Goal: Communication & Community: Ask a question

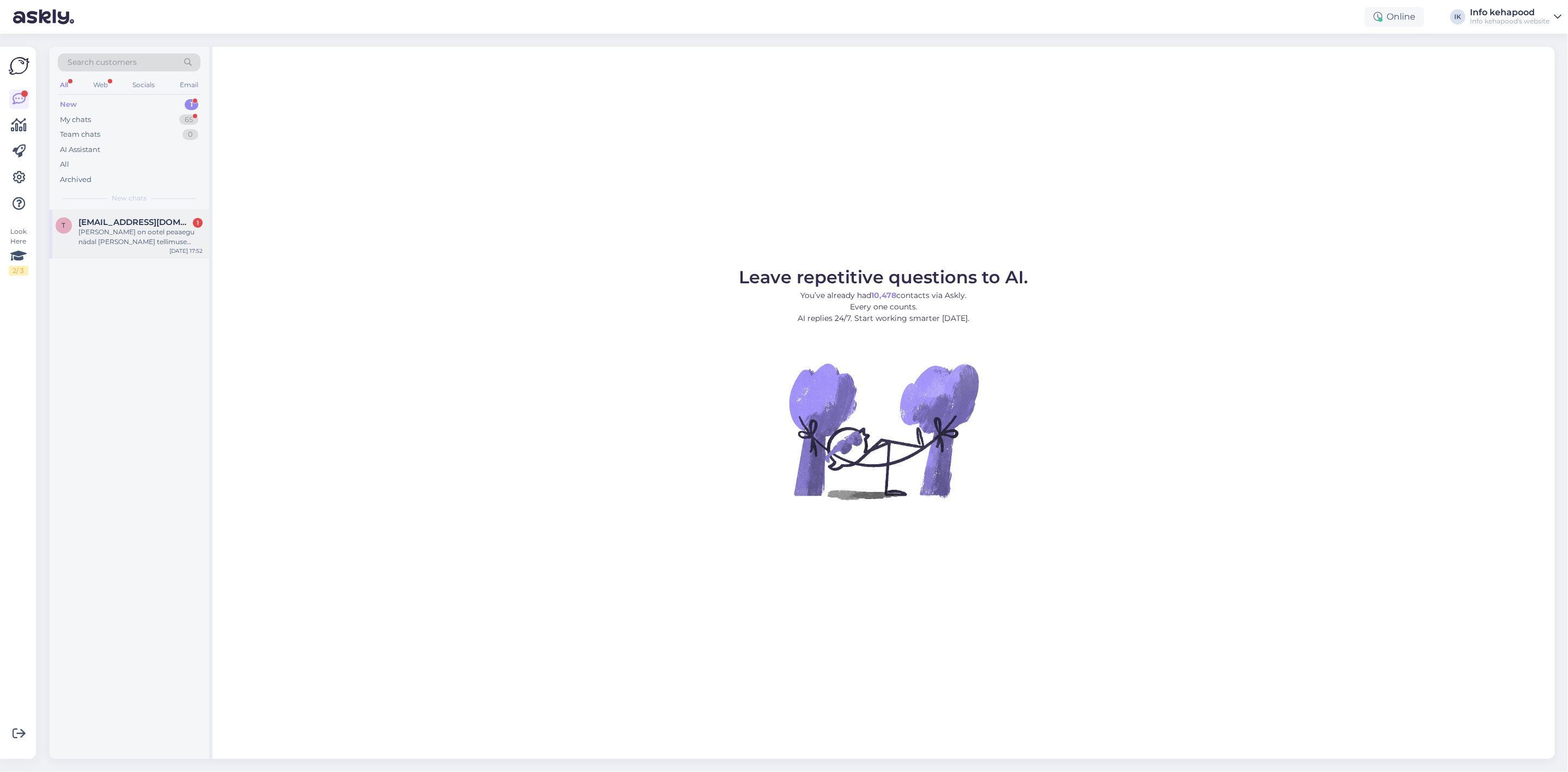
click at [151, 244] on div "[PERSON_NAME] on ootel peaaegu nädal [PERSON_NAME] tellimuse esitamist. [PERSON…" at bounding box center [140, 237] width 124 height 20
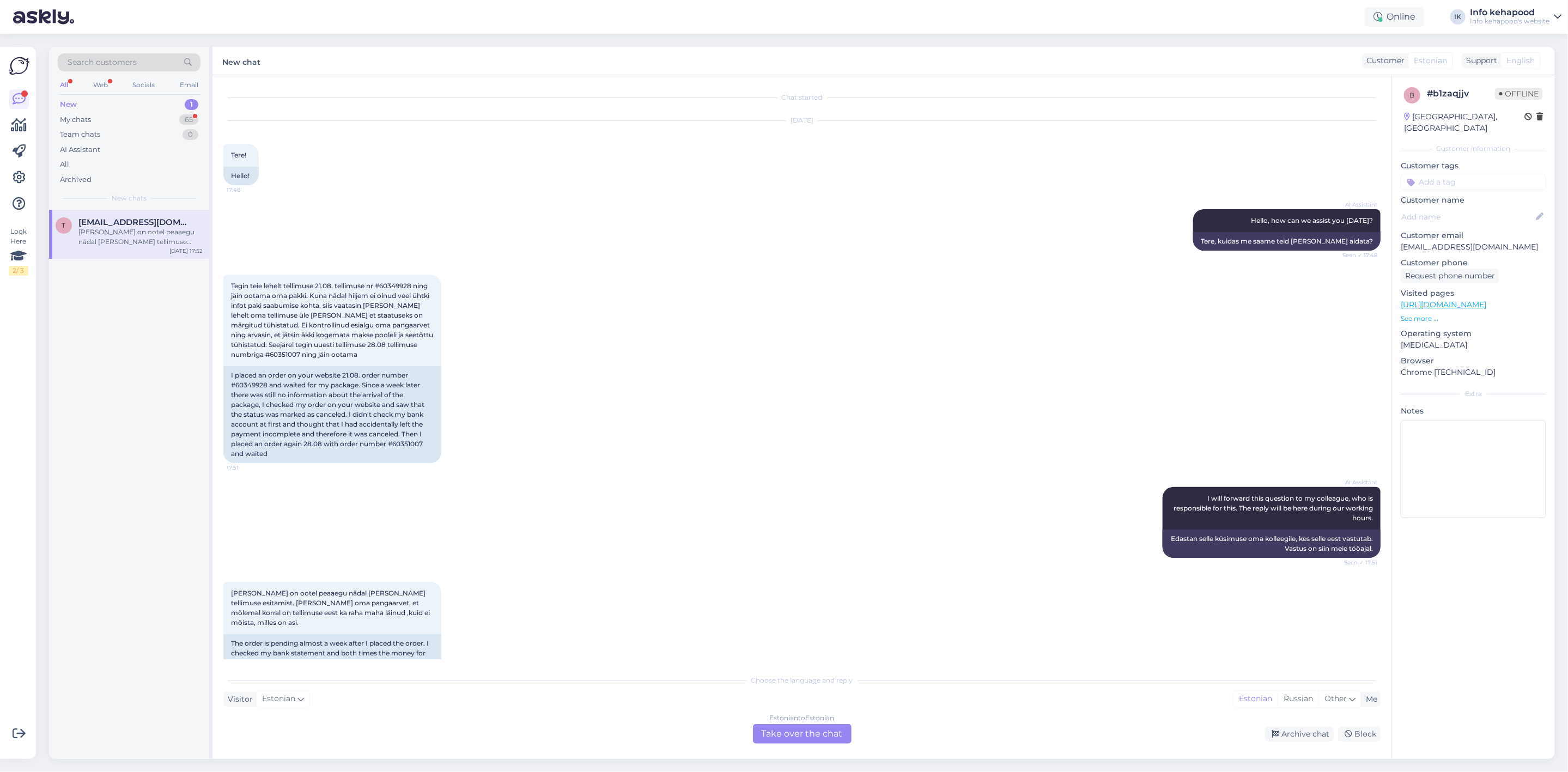
scroll to position [25, 0]
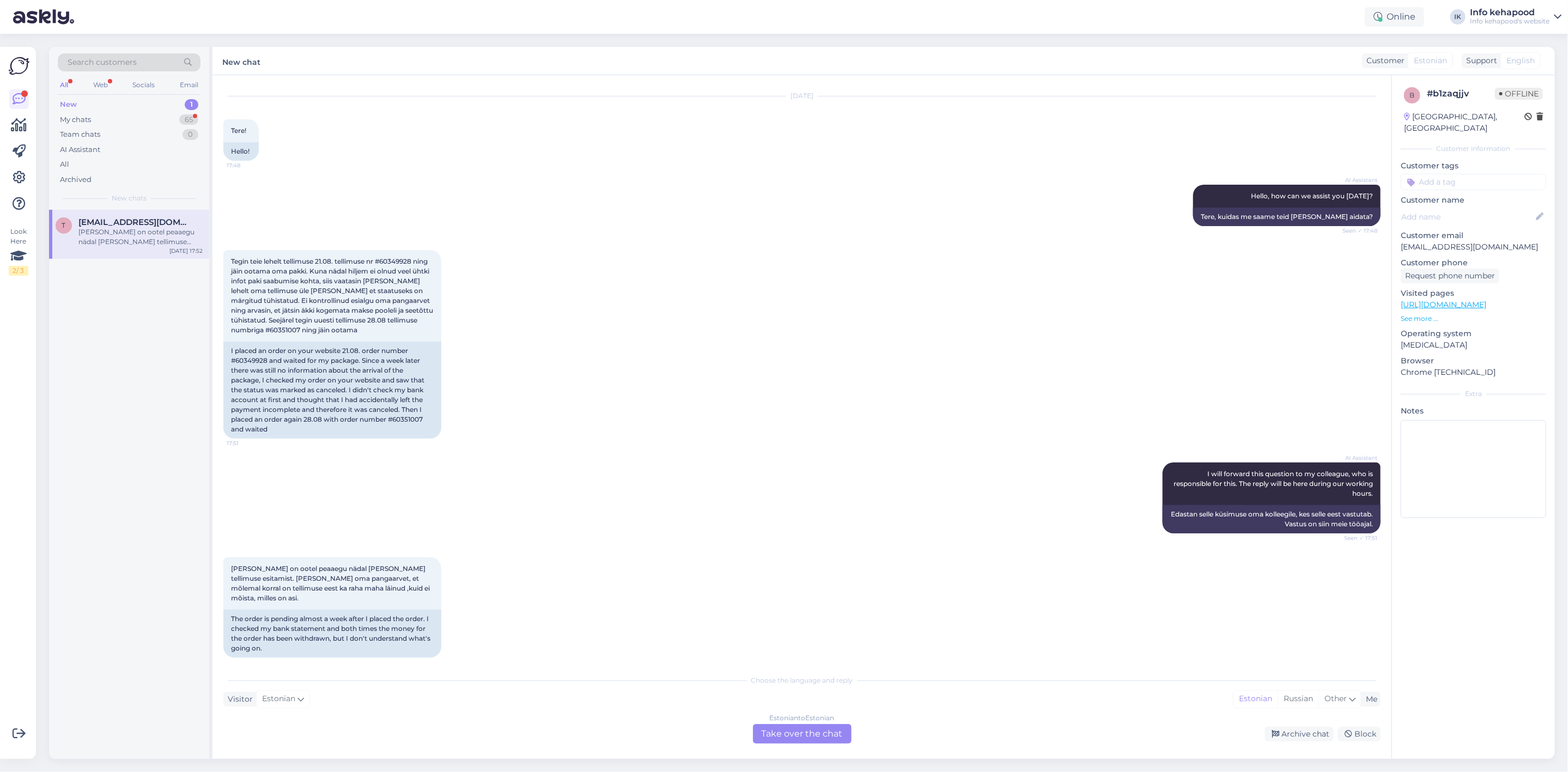
click at [814, 728] on div "Estonian to Estonian Take over the chat" at bounding box center [802, 734] width 99 height 20
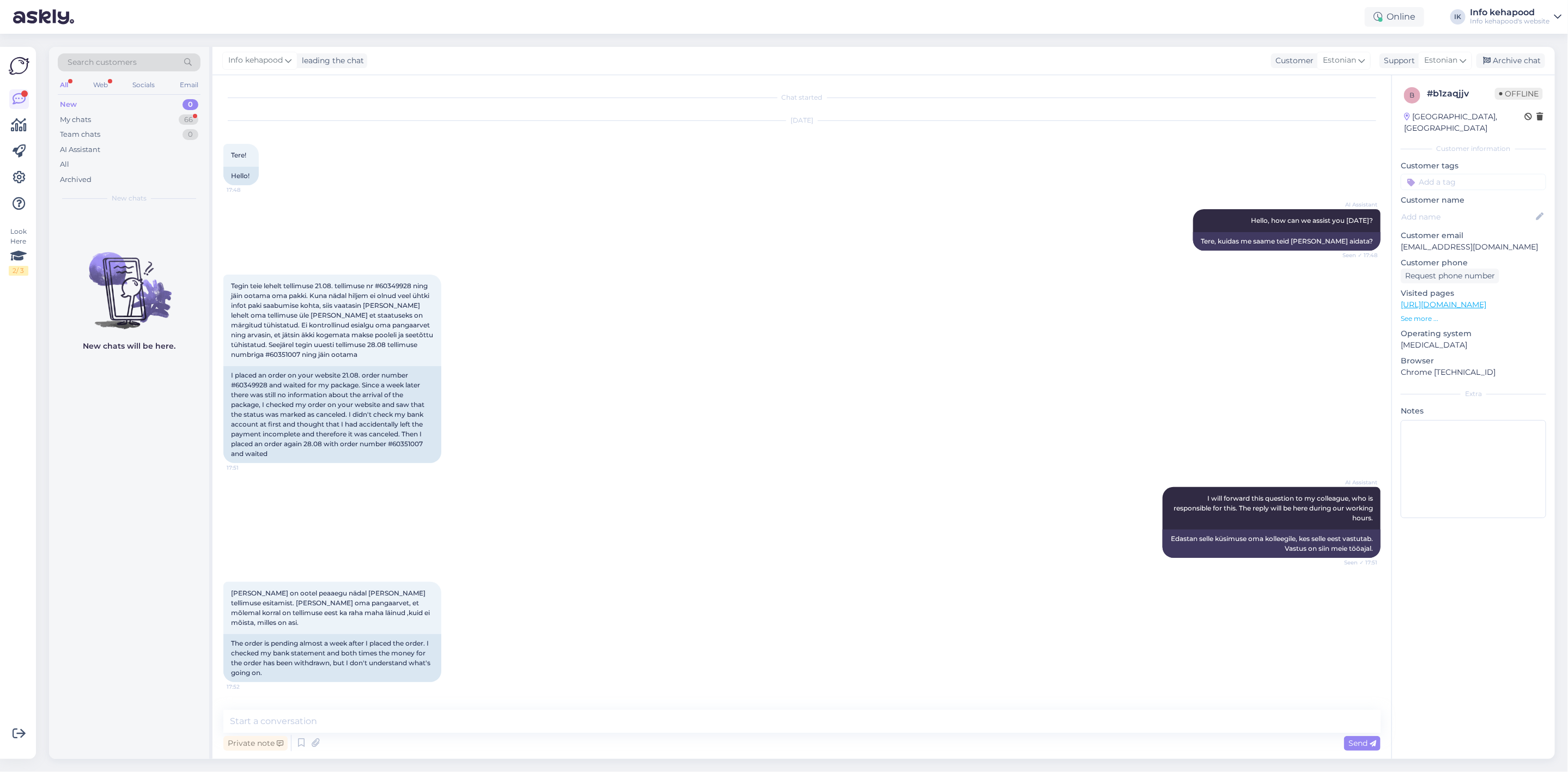
scroll to position [0, 0]
click at [405, 729] on textarea at bounding box center [802, 722] width 1158 height 23
drag, startPoint x: 383, startPoint y: 285, endPoint x: 416, endPoint y: 285, distance: 33.0
click at [416, 285] on span "Tegin teie lehelt tellimuse 21.08. tellimuse nr #60349928 ning jäin ootama oma …" at bounding box center [332, 320] width 204 height 77
copy span "60349928"
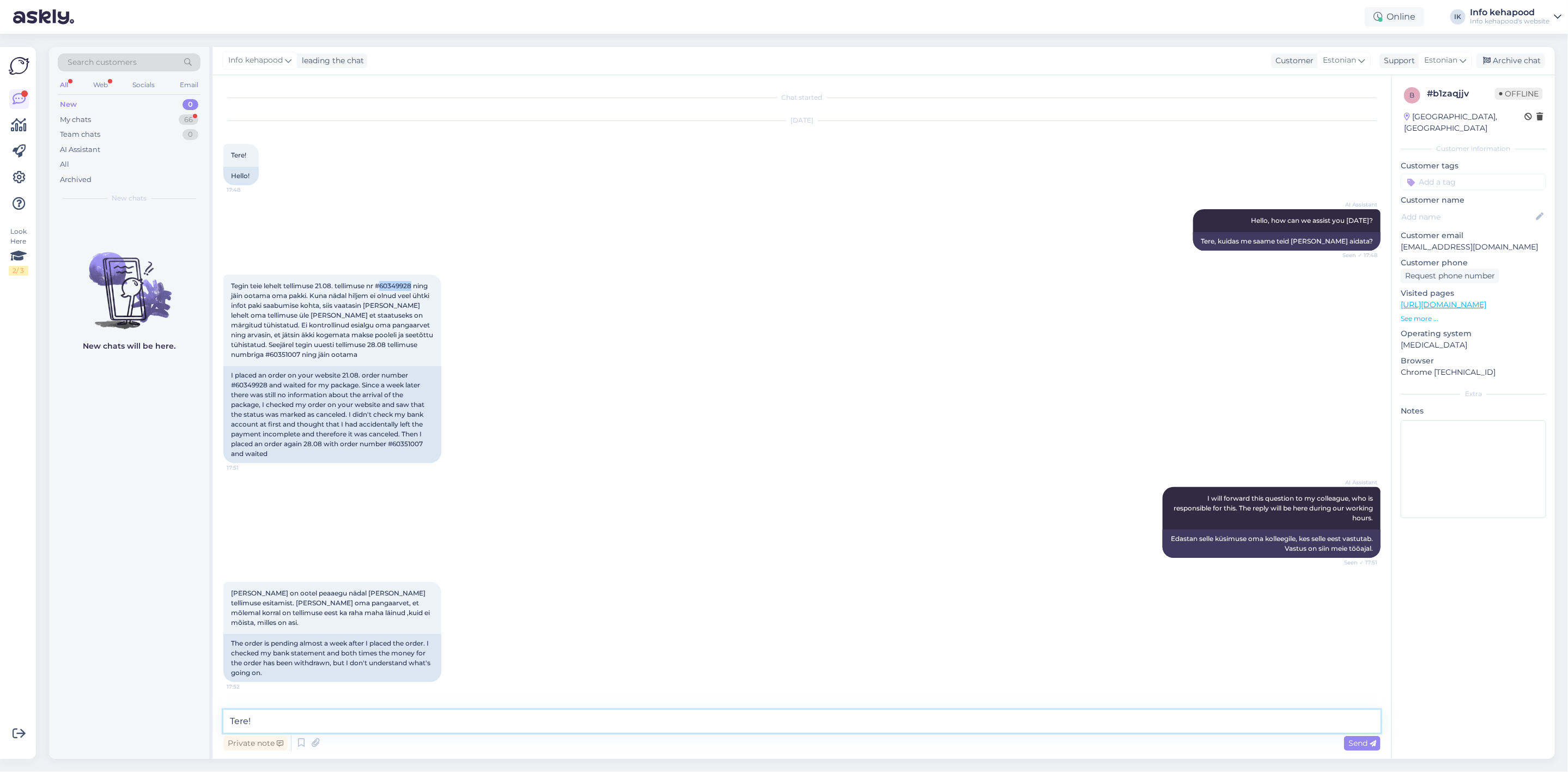
click at [369, 718] on textarea "Tere!" at bounding box center [802, 722] width 1158 height 23
drag, startPoint x: 234, startPoint y: 353, endPoint x: 269, endPoint y: 362, distance: 36.1
click at [269, 362] on div "Tegin teie lehelt tellimuse 21.08. tellimuse nr #60349928 ning jäin ootama oma …" at bounding box center [332, 320] width 218 height 92
copy span "60351007"
click at [695, 723] on textarea "Tere! [PERSON_NAME] tõttu ei [PERSON_NAME] tellimused meieni jõudnud ning töötl…" at bounding box center [802, 722] width 1158 height 23
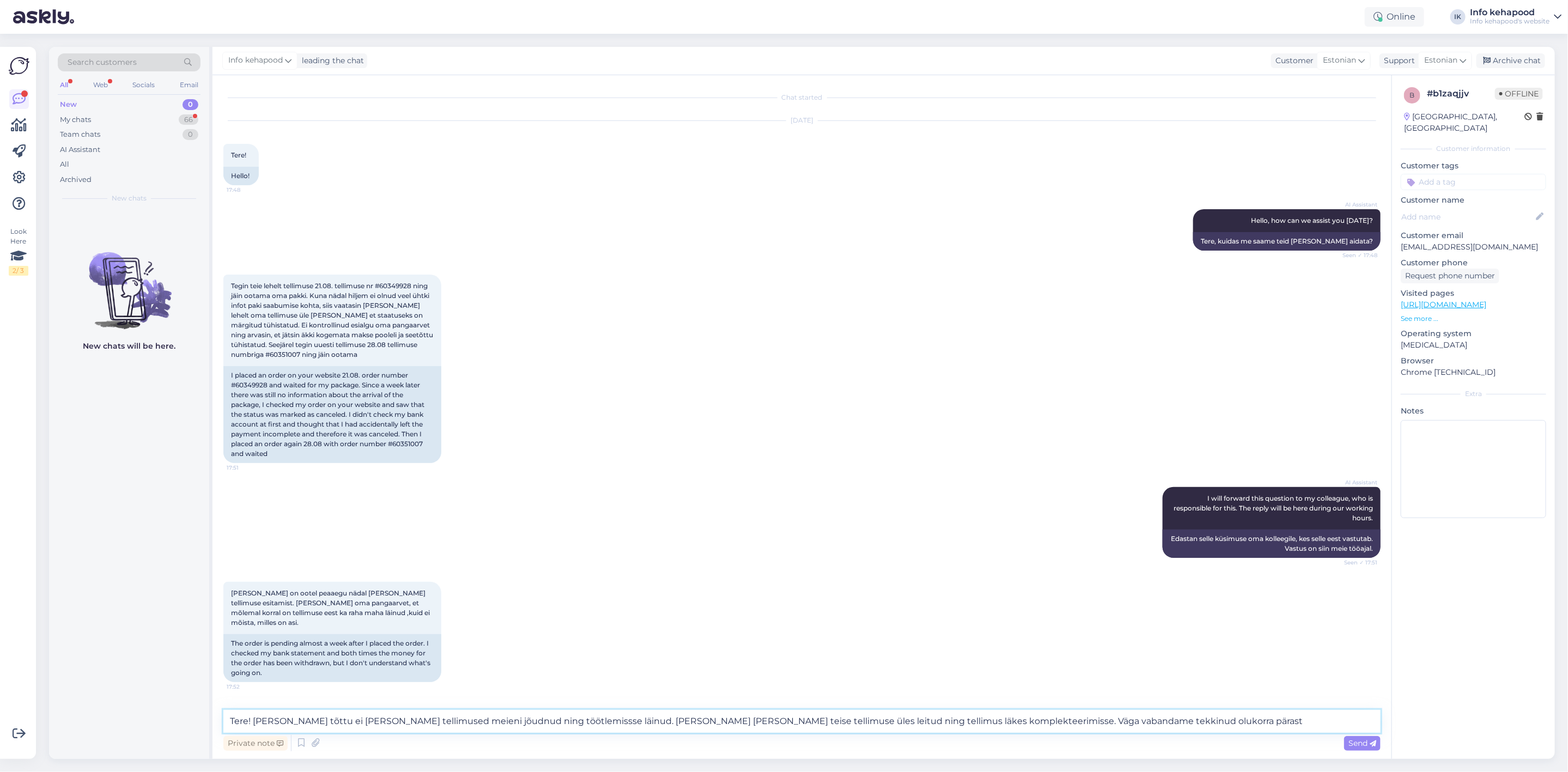
type textarea "Tere! [PERSON_NAME] tõttu ei [PERSON_NAME] tellimused meieni jõudnud ning töötl…"
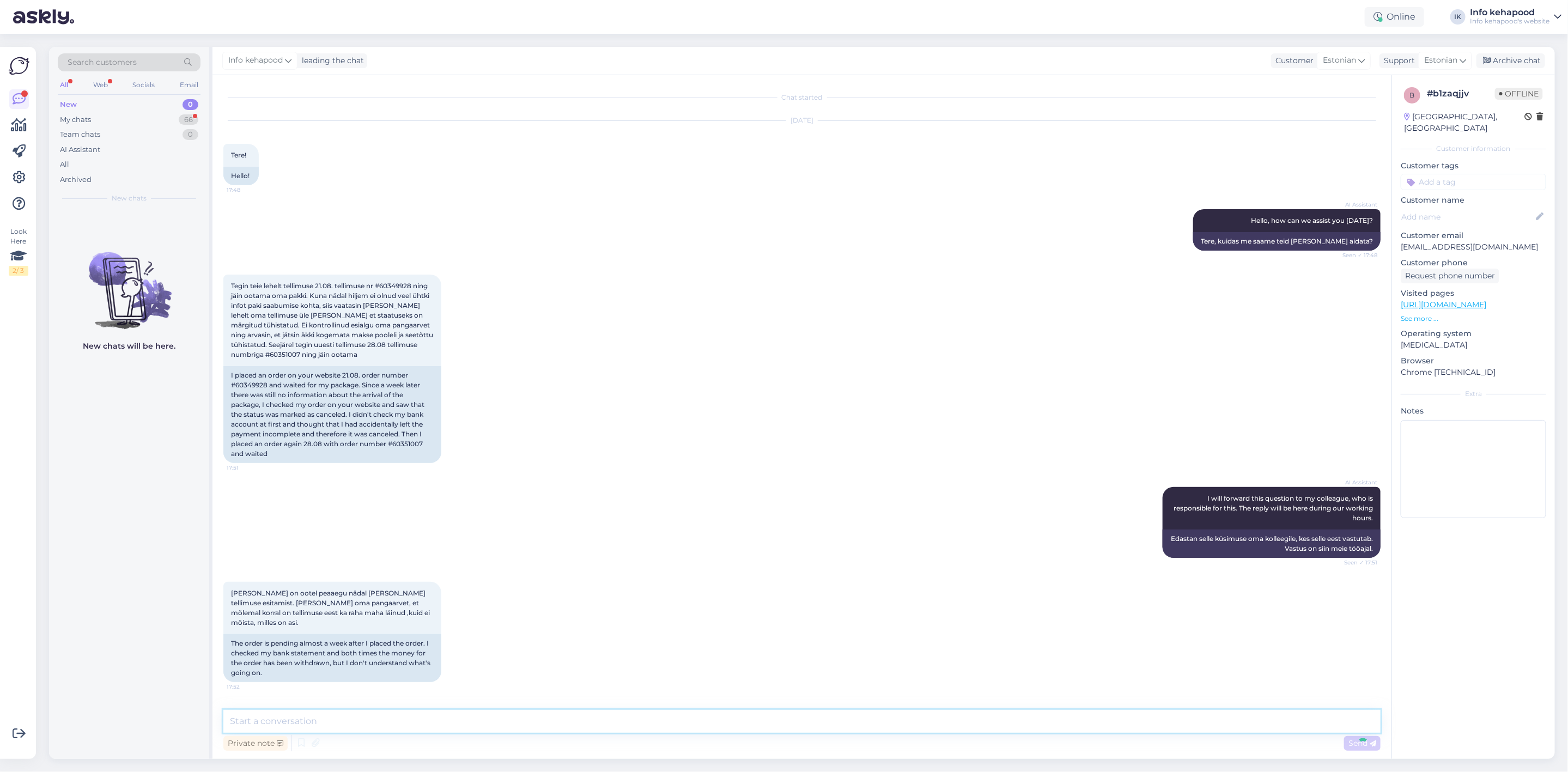
scroll to position [83, 0]
